Goal: Entertainment & Leisure: Consume media (video, audio)

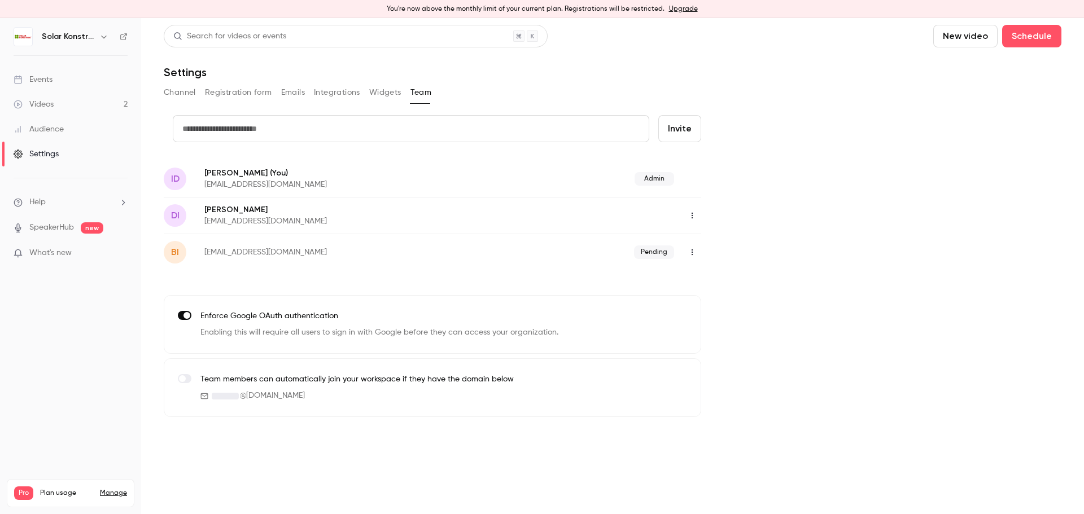
click at [52, 101] on div "Videos" at bounding box center [34, 104] width 40 height 11
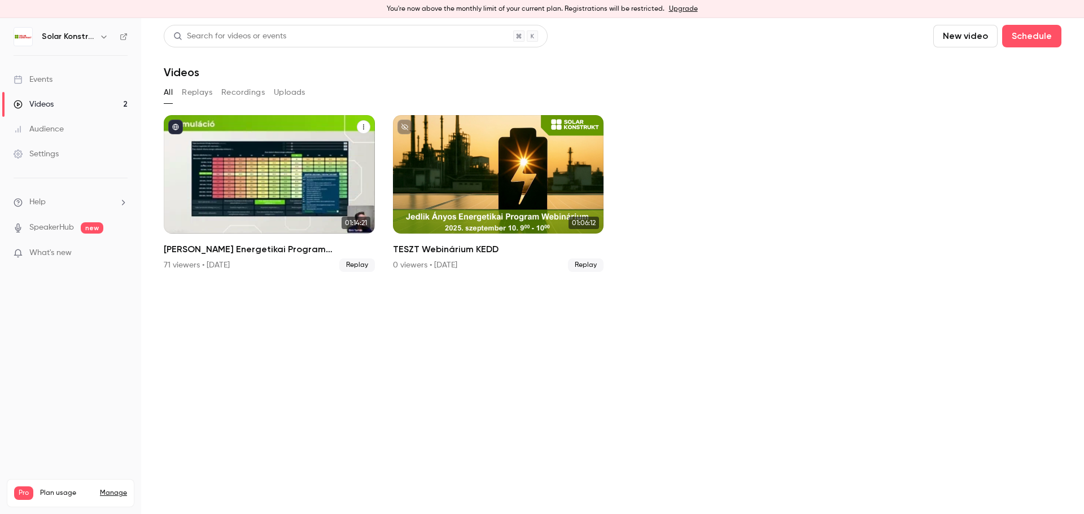
click at [336, 175] on div "Jedlik Ányos Energetikai Program Webinárium" at bounding box center [269, 174] width 211 height 119
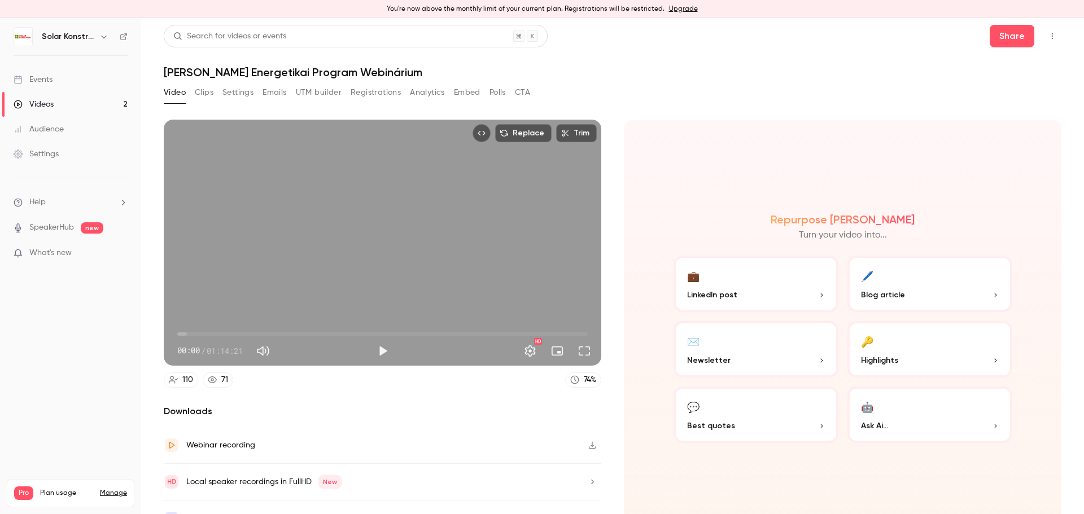
click at [309, 335] on span "00:00" at bounding box center [382, 334] width 410 height 18
click at [231, 331] on span "24:04" at bounding box center [382, 334] width 410 height 18
click at [239, 332] on span "09:49" at bounding box center [382, 334] width 410 height 18
click at [249, 331] on span "13:07" at bounding box center [382, 334] width 410 height 18
click at [248, 332] on span "13:07" at bounding box center [249, 333] width 3 height 3
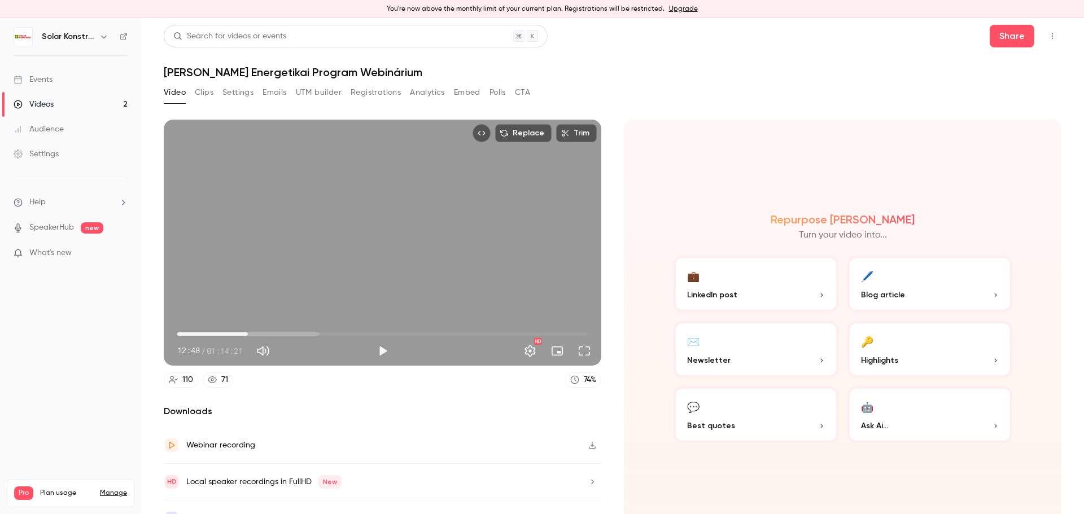
click at [246, 332] on span "12:48" at bounding box center [247, 333] width 3 height 3
click at [373, 349] on button "Play" at bounding box center [382, 351] width 23 height 23
click at [576, 350] on button "Full screen" at bounding box center [584, 351] width 23 height 23
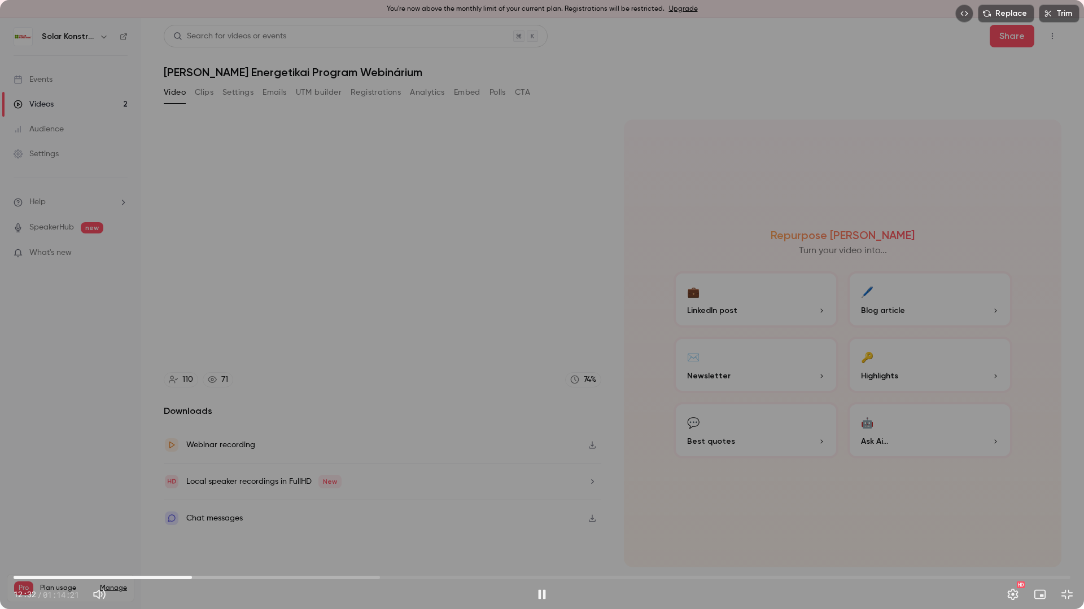
click at [355, 514] on span "12:32" at bounding box center [542, 578] width 1056 height 18
click at [369, 514] on span "24:02" at bounding box center [542, 578] width 1056 height 18
click at [378, 514] on span "25:01" at bounding box center [542, 578] width 1056 height 18
click at [384, 514] on span "26:05" at bounding box center [542, 578] width 1056 height 18
click at [388, 514] on span "26:22" at bounding box center [388, 577] width 3 height 3
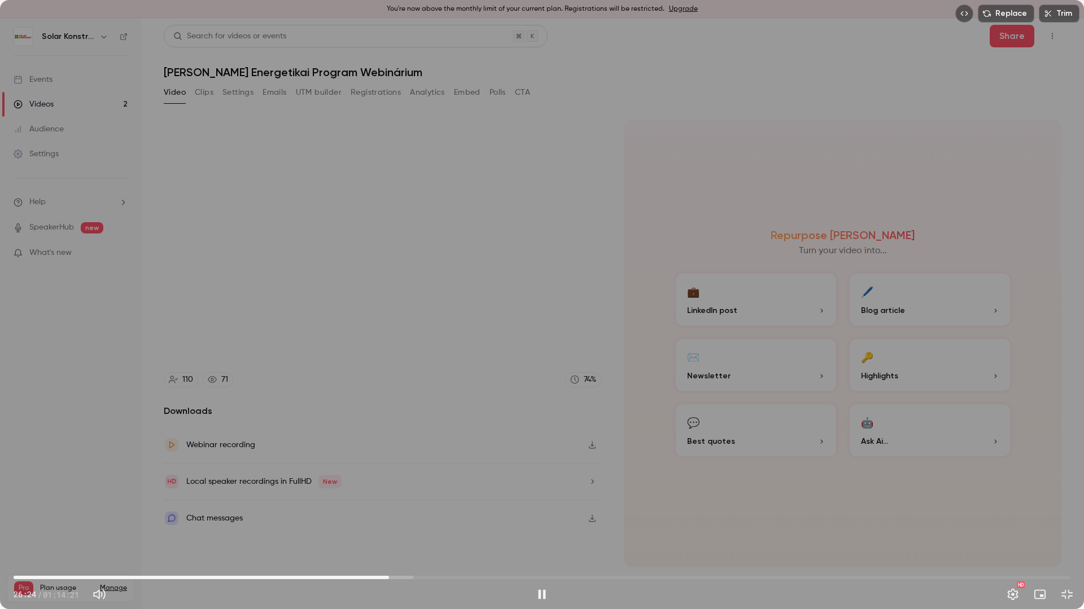
click at [398, 514] on span "26:24" at bounding box center [542, 578] width 1056 height 18
click at [411, 514] on span "27:22" at bounding box center [542, 578] width 1056 height 18
click at [416, 514] on span "28:19" at bounding box center [415, 577] width 3 height 3
click at [442, 514] on span "29:05" at bounding box center [542, 578] width 1056 height 18
click at [453, 514] on span "30:56" at bounding box center [542, 578] width 1056 height 18
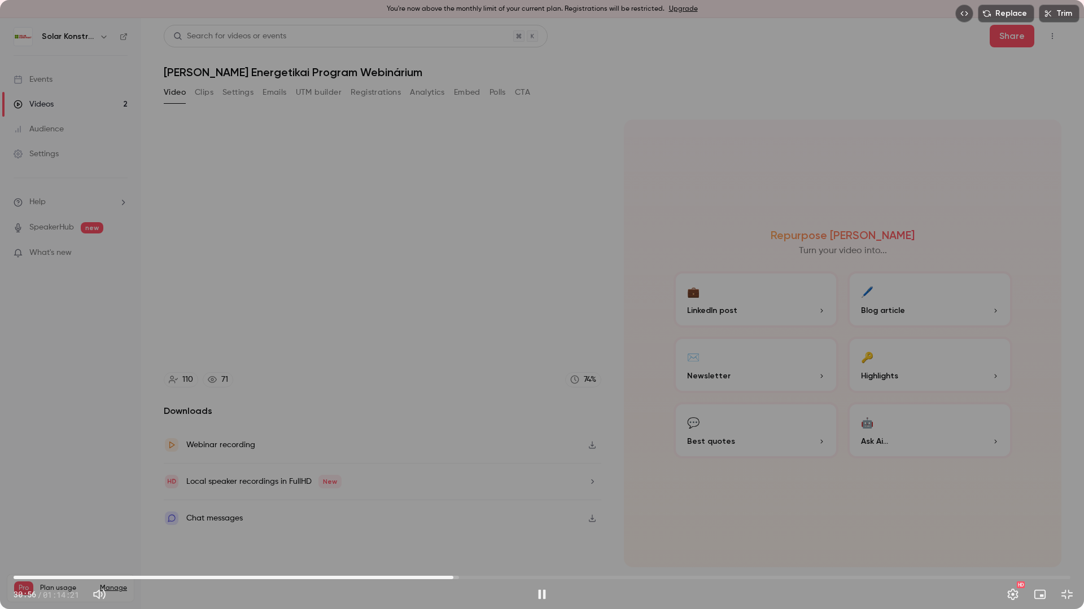
click at [464, 514] on span "30:56" at bounding box center [542, 578] width 1056 height 18
click at [466, 514] on span "31:45" at bounding box center [464, 577] width 3 height 3
click at [459, 514] on span "31:51" at bounding box center [542, 578] width 1056 height 18
click at [457, 514] on span "31:20" at bounding box center [458, 577] width 3 height 3
click at [457, 514] on span "31:13" at bounding box center [456, 577] width 3 height 3
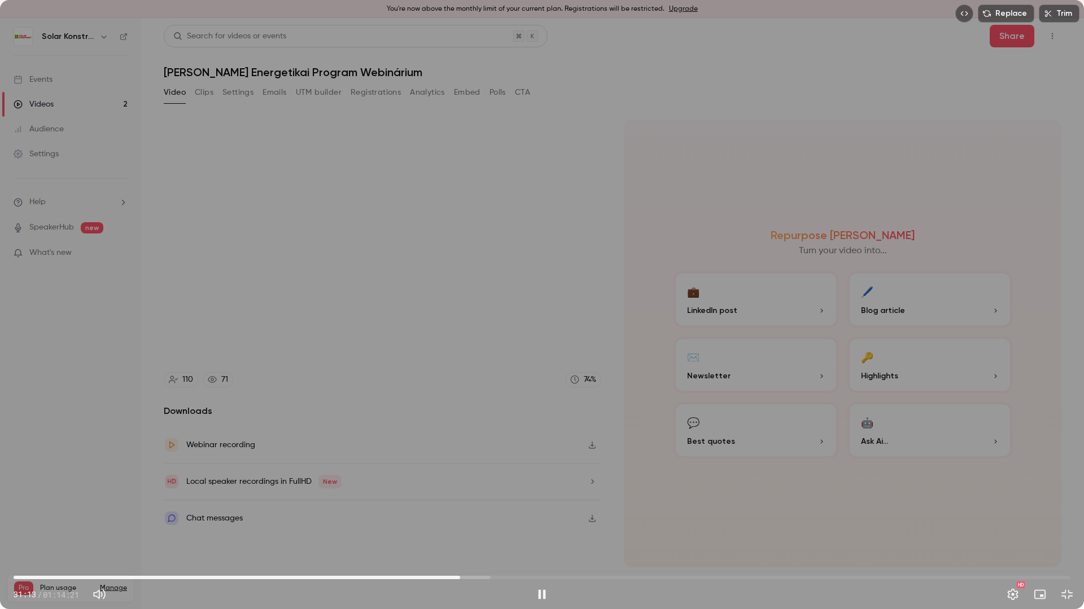
click at [460, 514] on span "31:25" at bounding box center [459, 577] width 3 height 3
click at [523, 514] on span "31:41" at bounding box center [542, 578] width 1056 height 18
click at [557, 514] on span "38:15" at bounding box center [542, 578] width 1056 height 18
click at [563, 514] on span "38:15" at bounding box center [542, 578] width 1056 height 18
click at [565, 514] on span "38:42" at bounding box center [563, 577] width 3 height 3
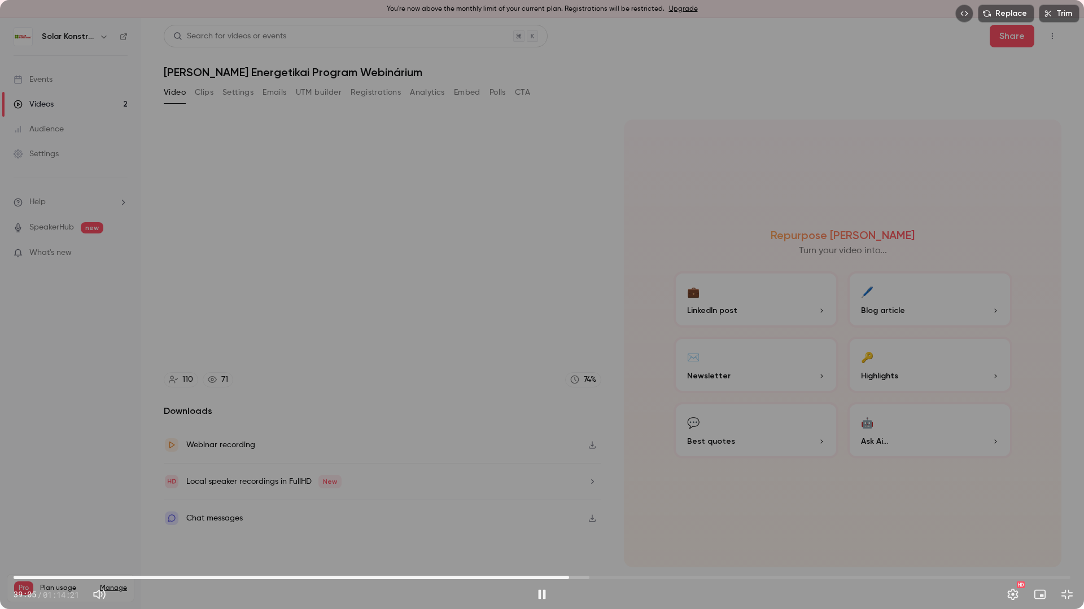
click at [569, 514] on span "39:05" at bounding box center [568, 577] width 3 height 3
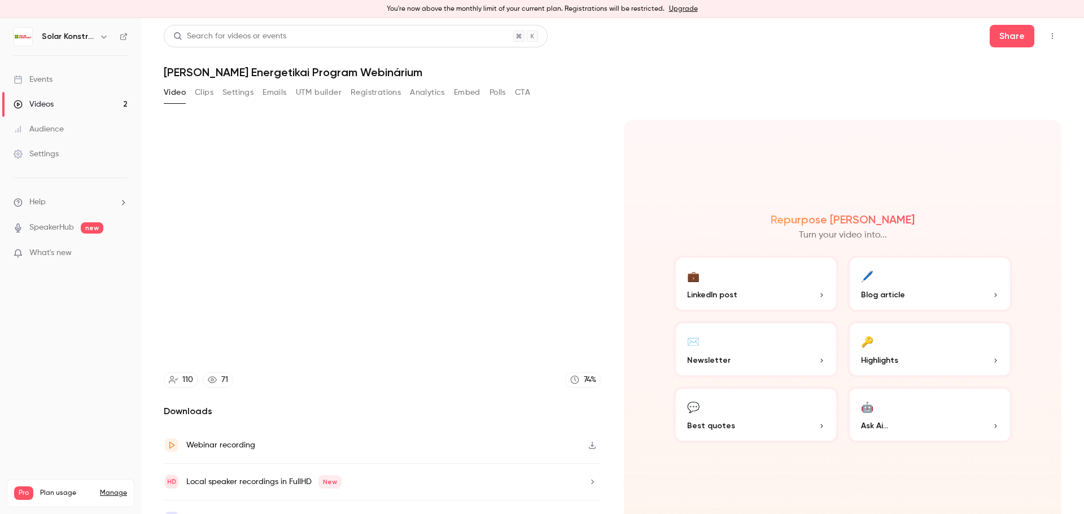
click at [885, 298] on span "Blog article" at bounding box center [883, 295] width 44 height 12
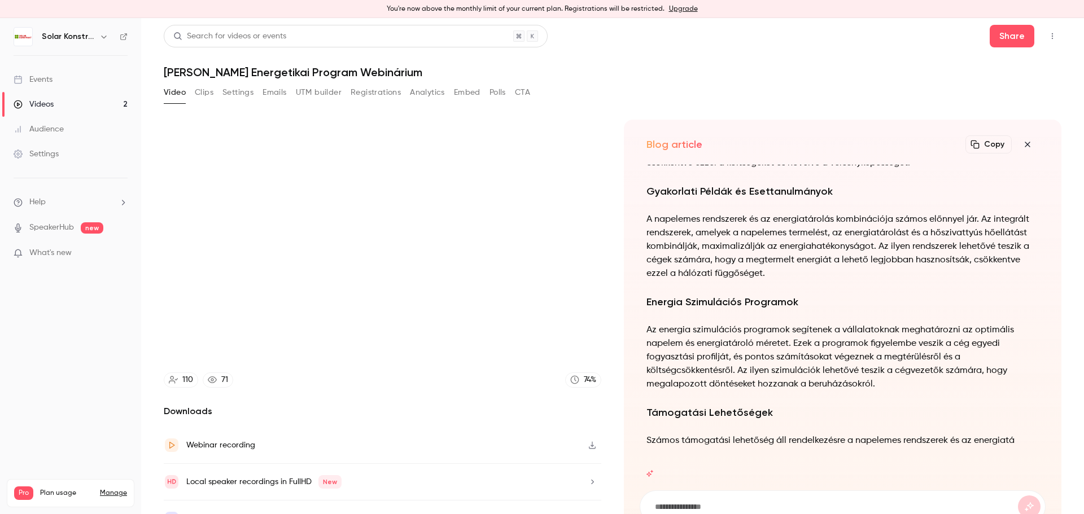
click at [1023, 148] on icon "button" at bounding box center [1027, 144] width 14 height 9
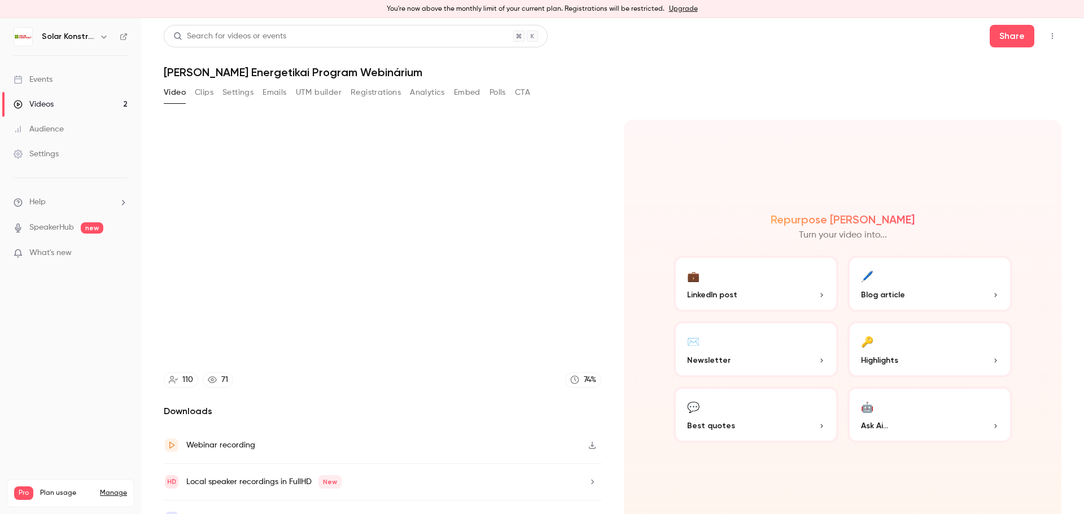
type input "******"
click at [209, 94] on button "Clips" at bounding box center [204, 93] width 19 height 18
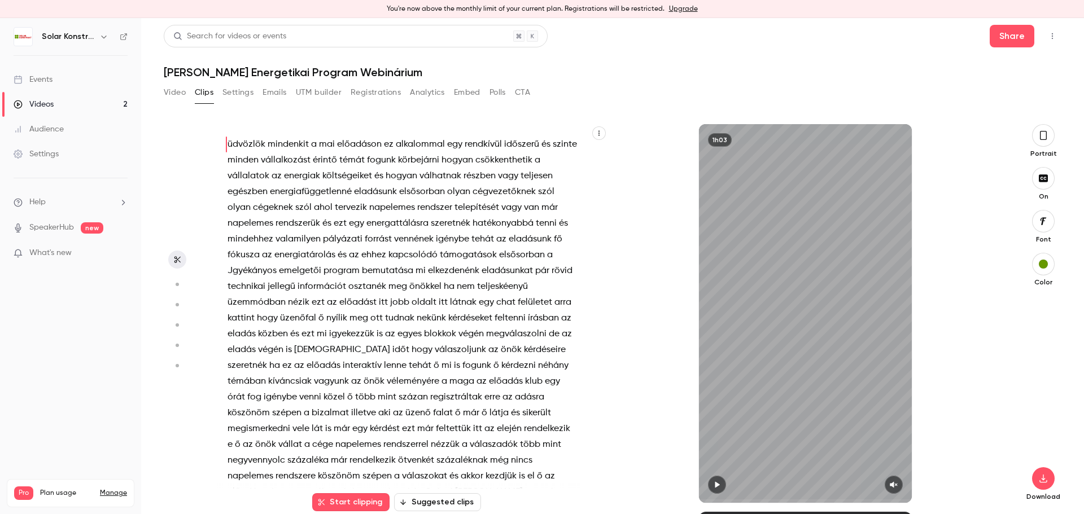
click at [239, 91] on button "Settings" at bounding box center [237, 93] width 31 height 18
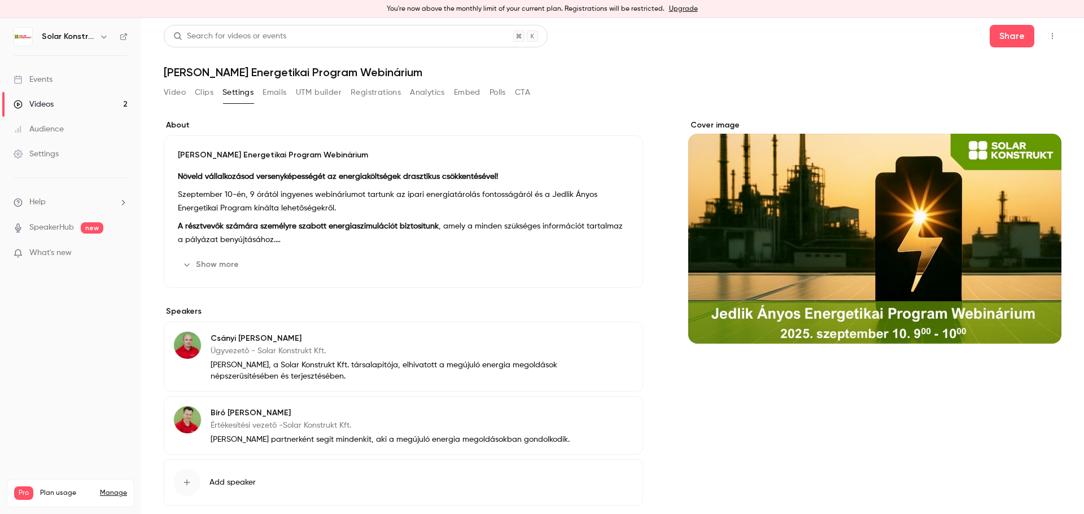
click at [273, 99] on button "Emails" at bounding box center [274, 93] width 24 height 18
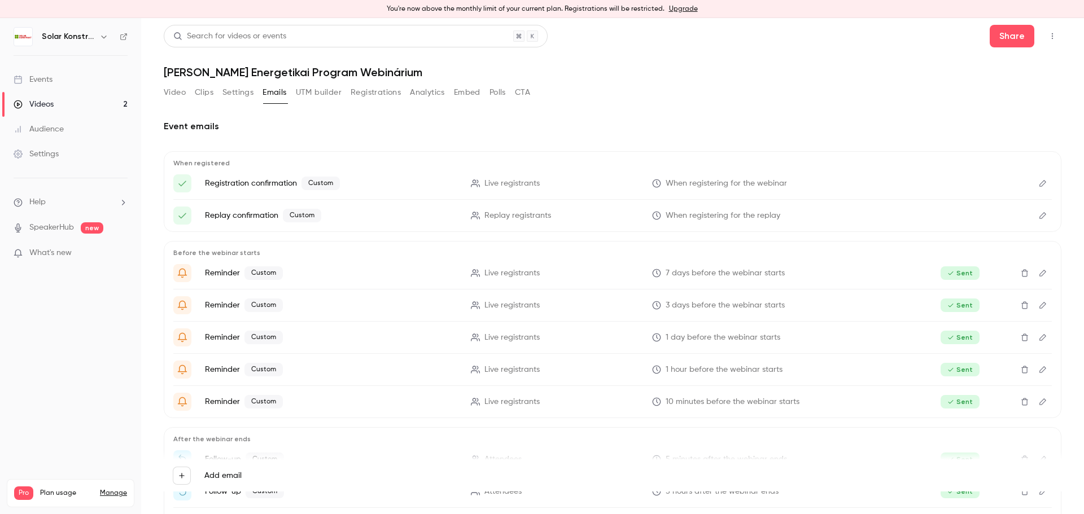
click at [388, 98] on button "Registrations" at bounding box center [375, 93] width 50 height 18
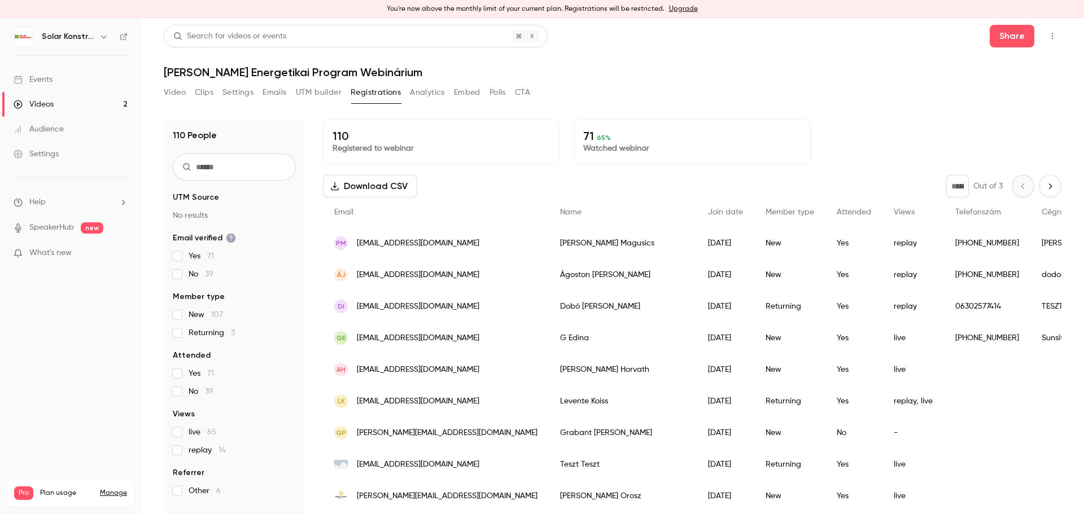
click at [423, 94] on button "Analytics" at bounding box center [427, 93] width 35 height 18
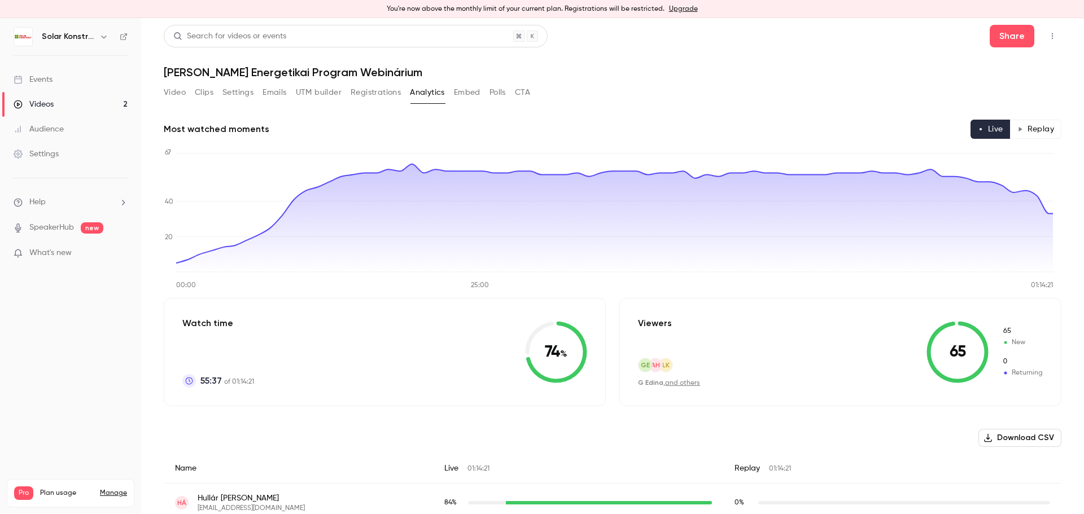
click at [492, 99] on button "Polls" at bounding box center [497, 93] width 16 height 18
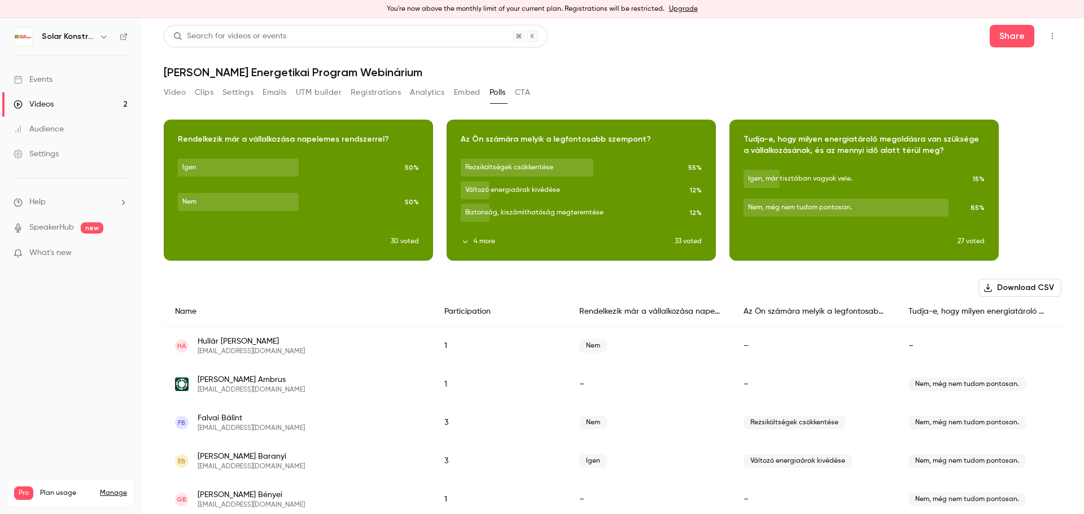
click at [530, 98] on button "CTA" at bounding box center [522, 93] width 15 height 18
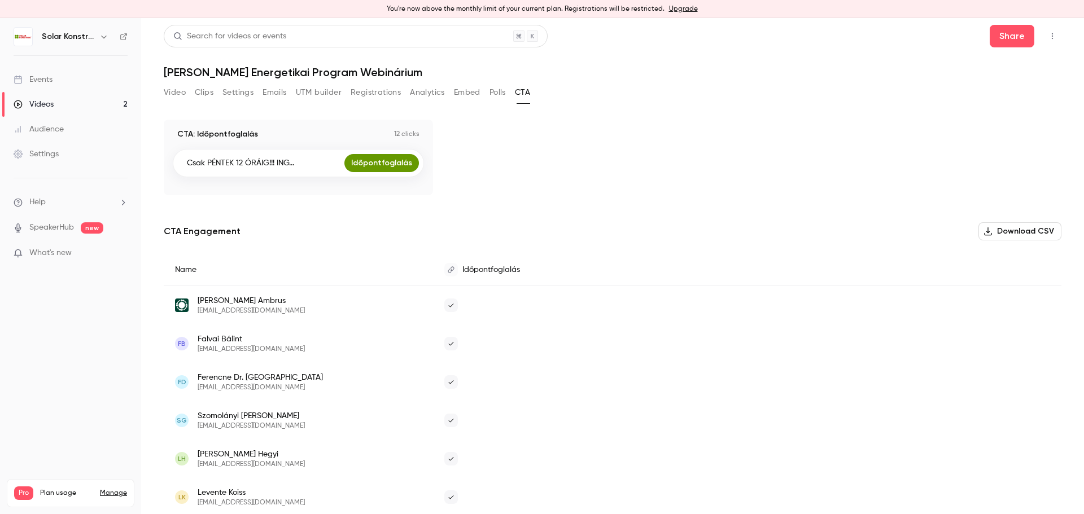
click at [379, 95] on button "Registrations" at bounding box center [375, 93] width 50 height 18
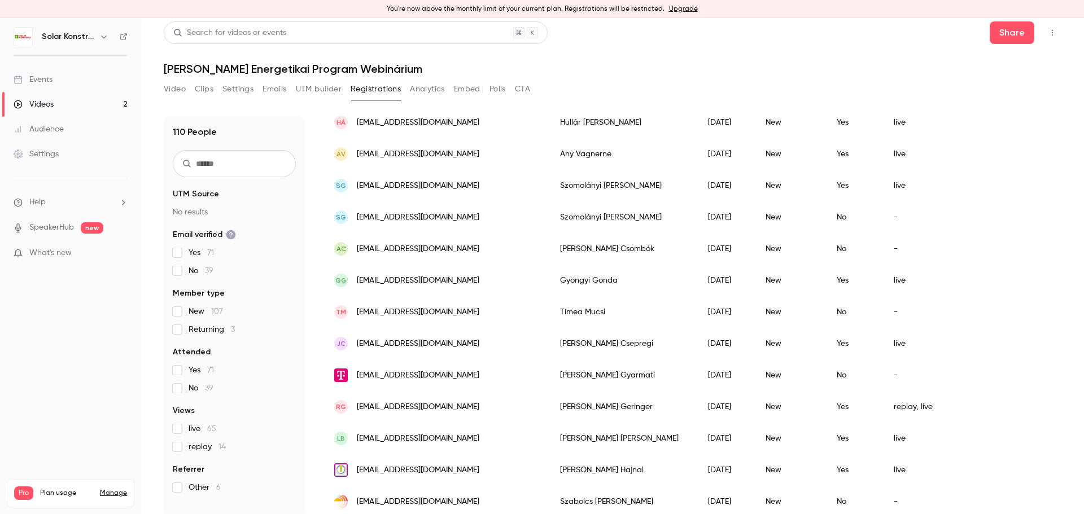
scroll to position [7, 0]
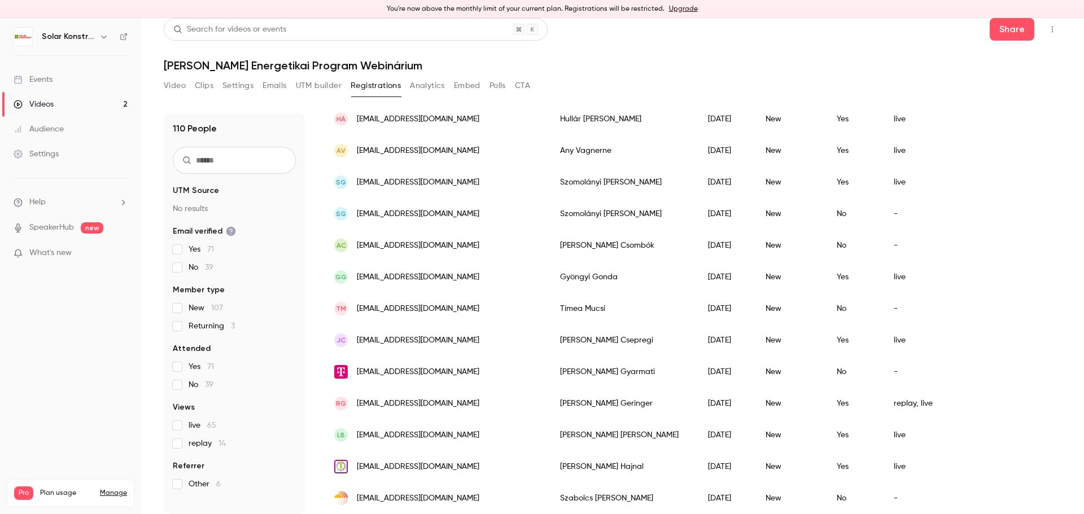
click at [582, 58] on header "Search for videos or events Share [PERSON_NAME] Energetikai Program Webinárium" at bounding box center [612, 45] width 897 height 54
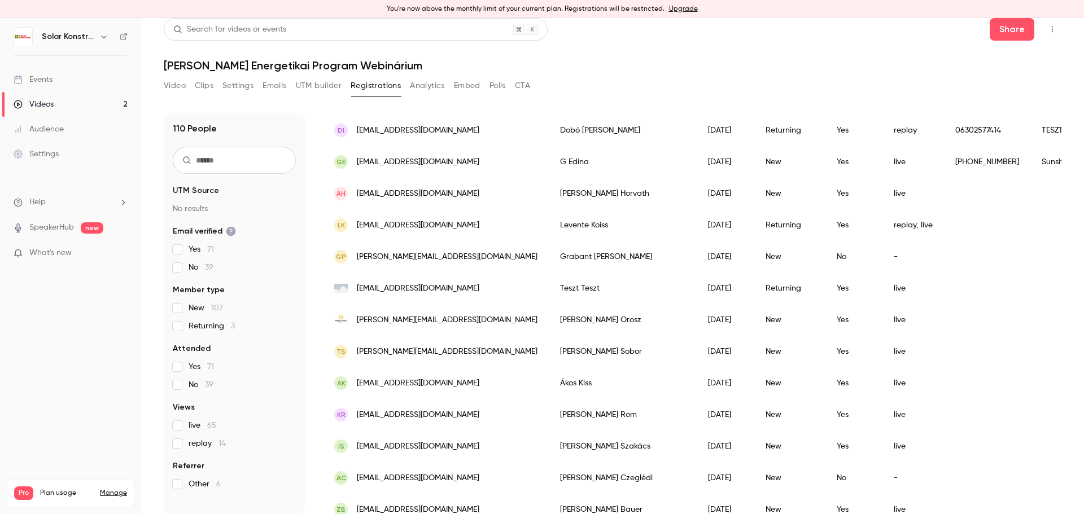
scroll to position [0, 0]
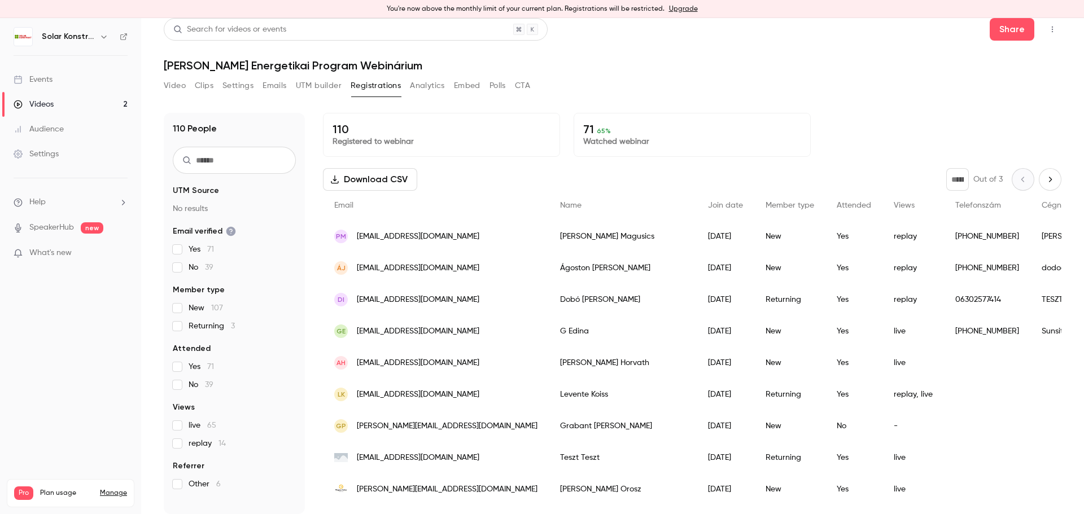
click at [426, 86] on button "Analytics" at bounding box center [427, 86] width 35 height 18
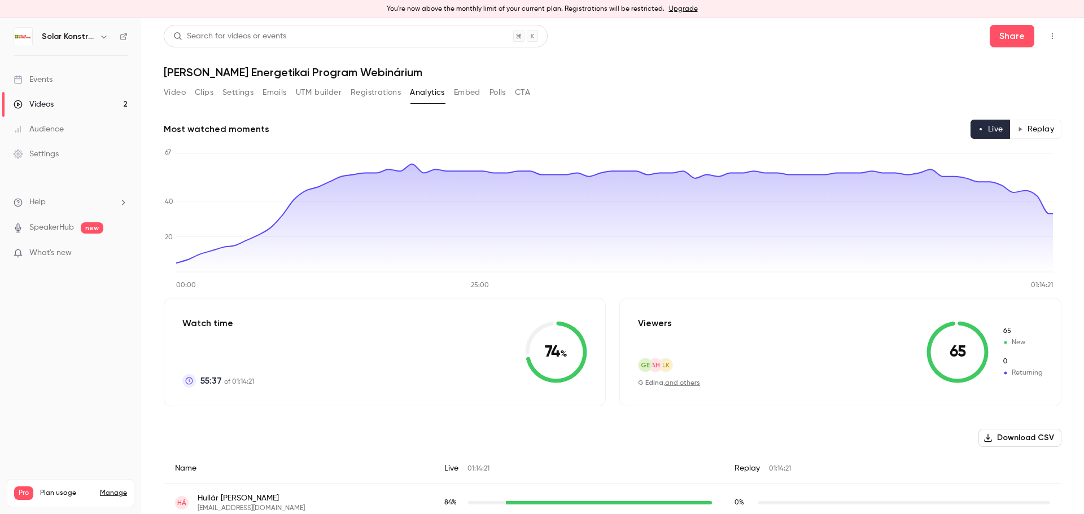
click at [183, 95] on button "Video" at bounding box center [175, 93] width 22 height 18
